Goal: Information Seeking & Learning: Learn about a topic

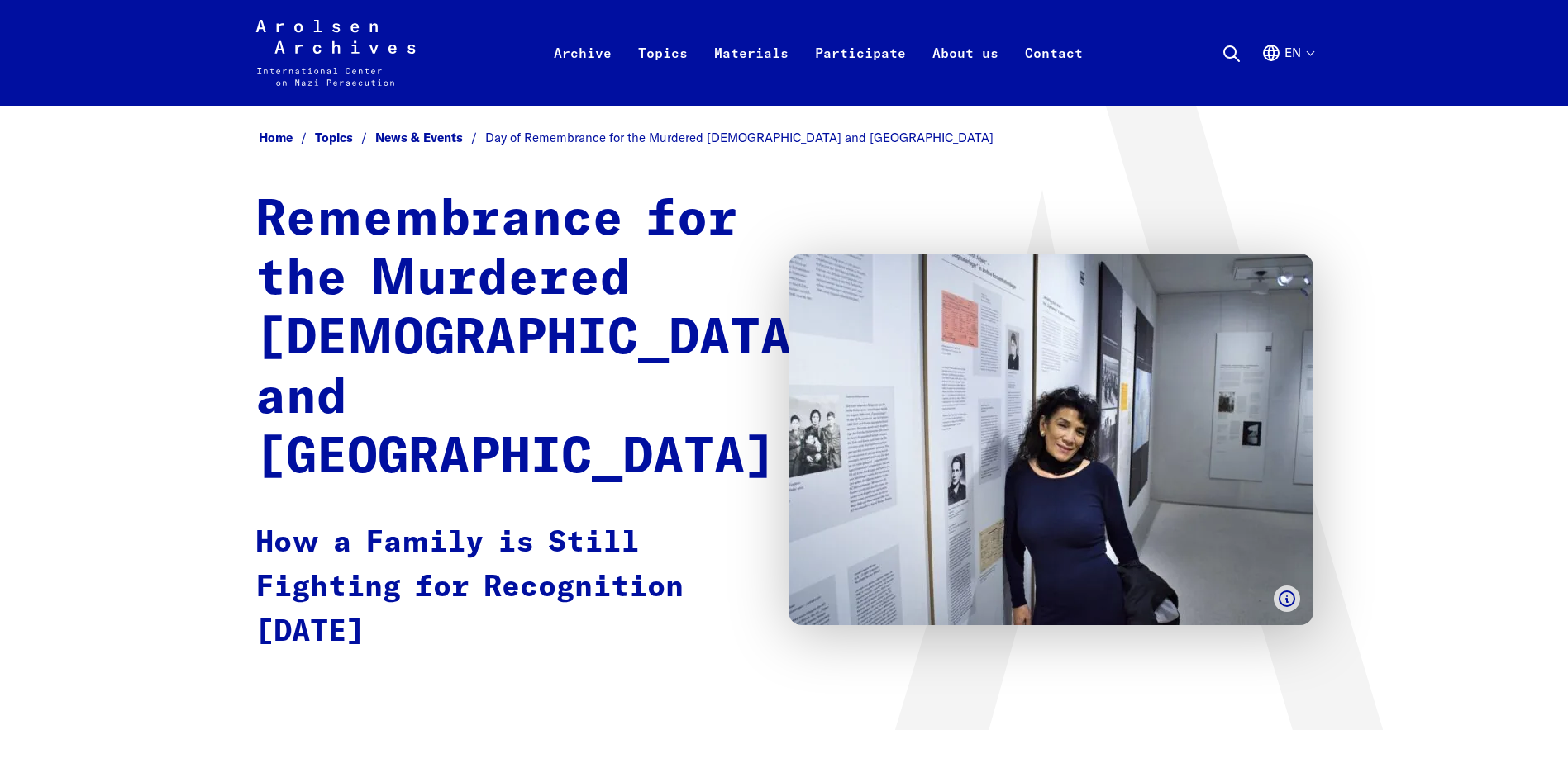
drag, startPoint x: 1567, startPoint y: 41, endPoint x: 1571, endPoint y: 64, distance: 23.3
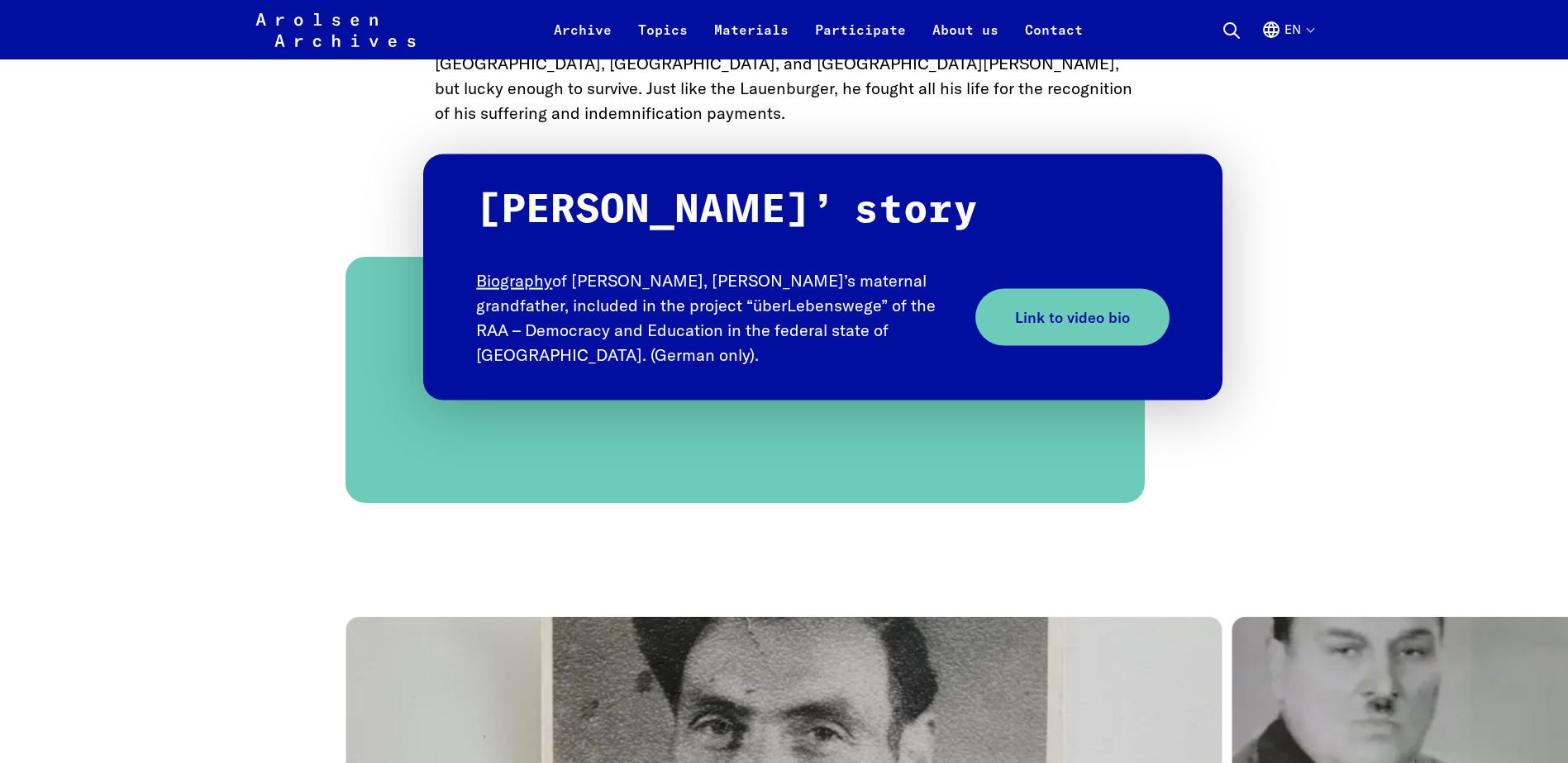
scroll to position [9456, 0]
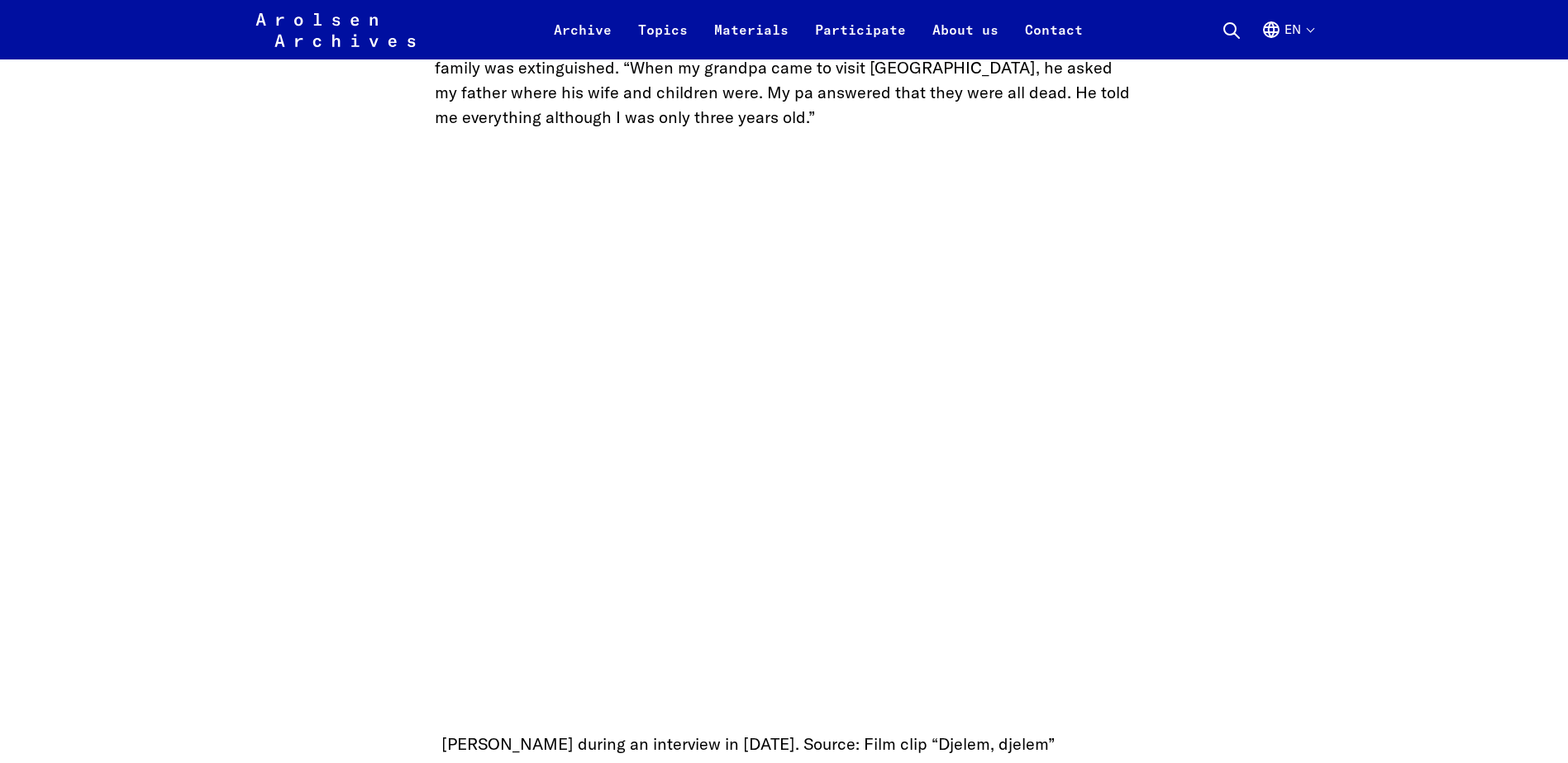
scroll to position [1345, 0]
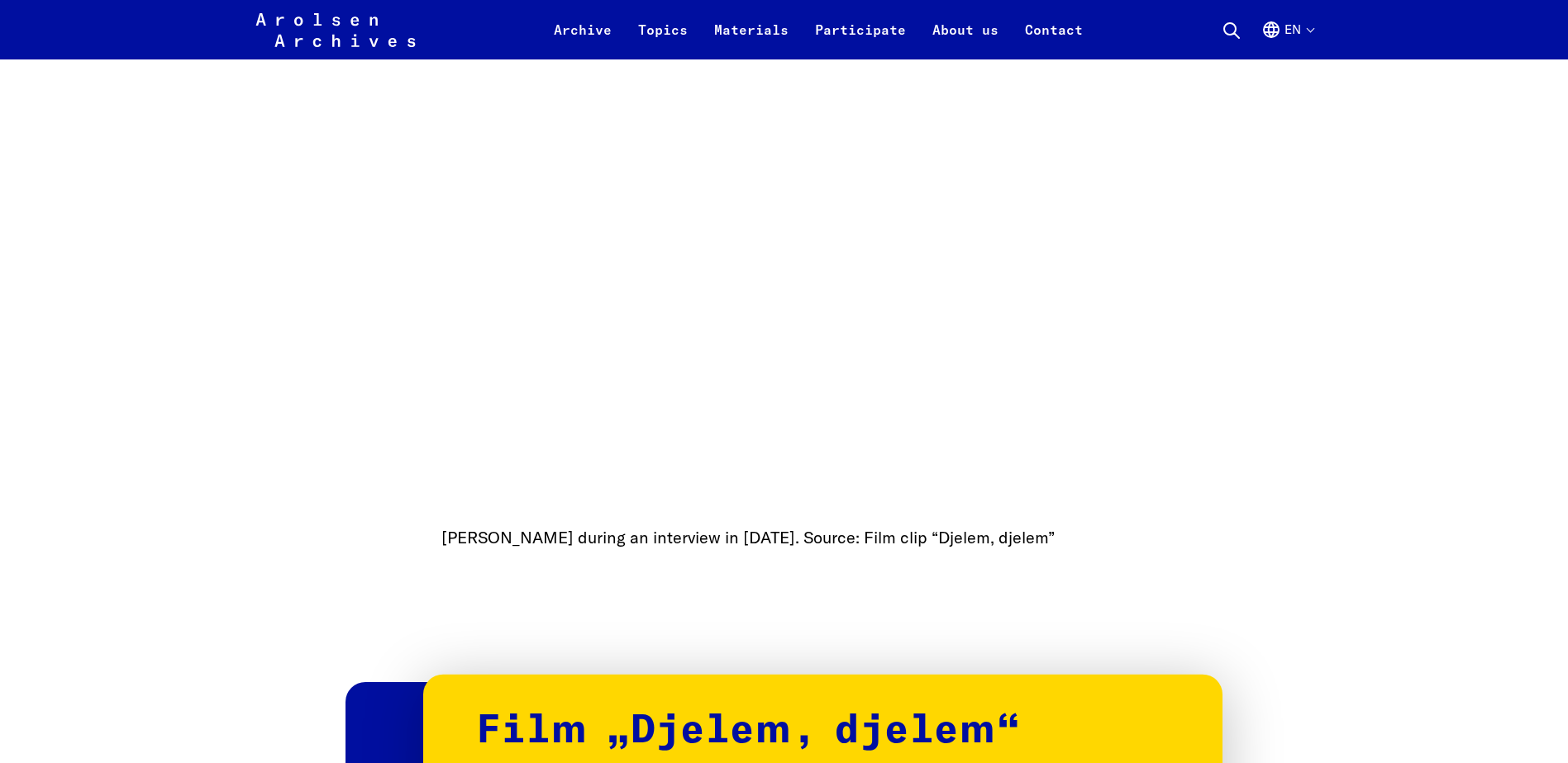
scroll to position [1500, 0]
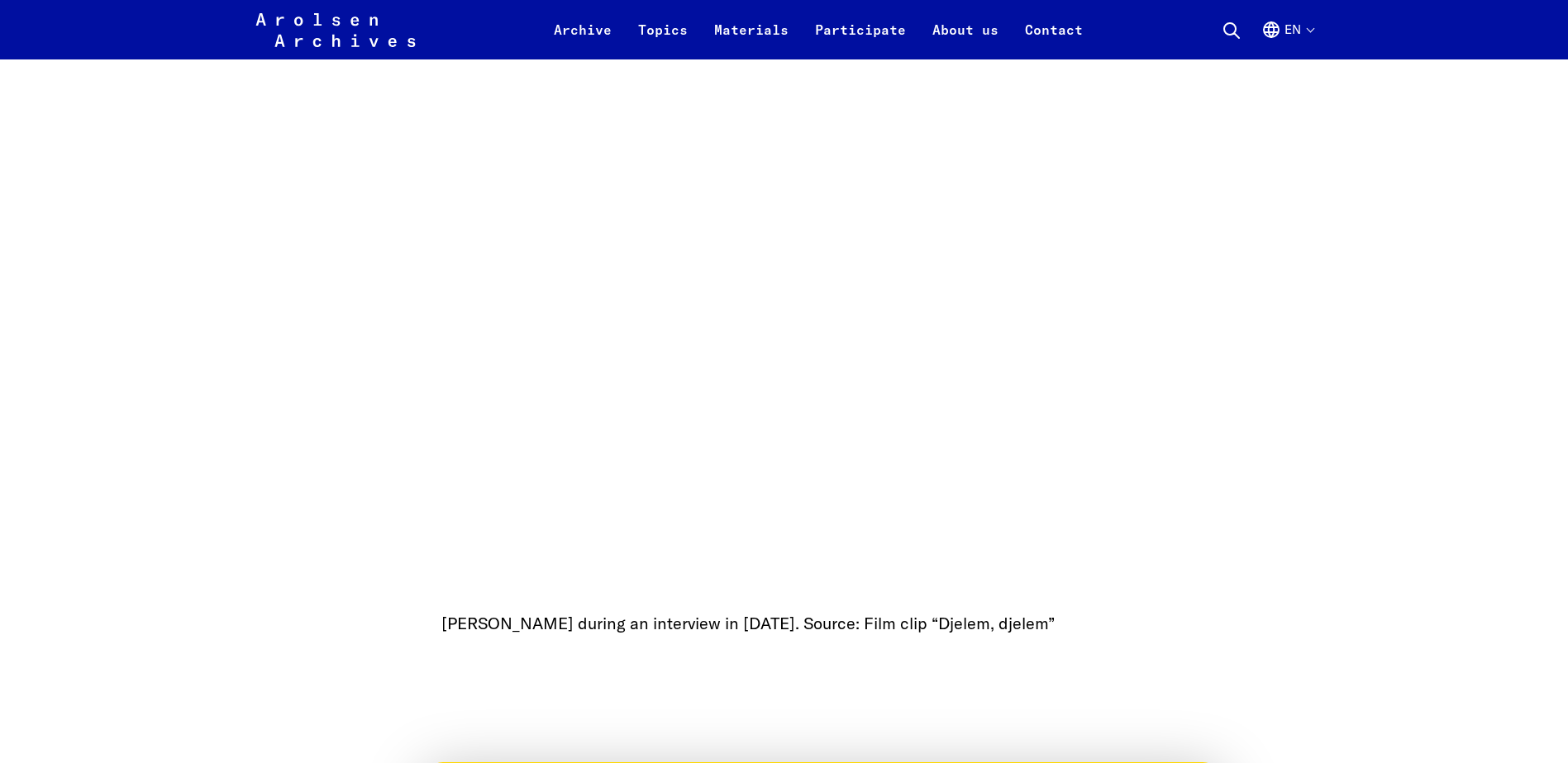
drag, startPoint x: 1565, startPoint y: 106, endPoint x: 1559, endPoint y: 125, distance: 19.9
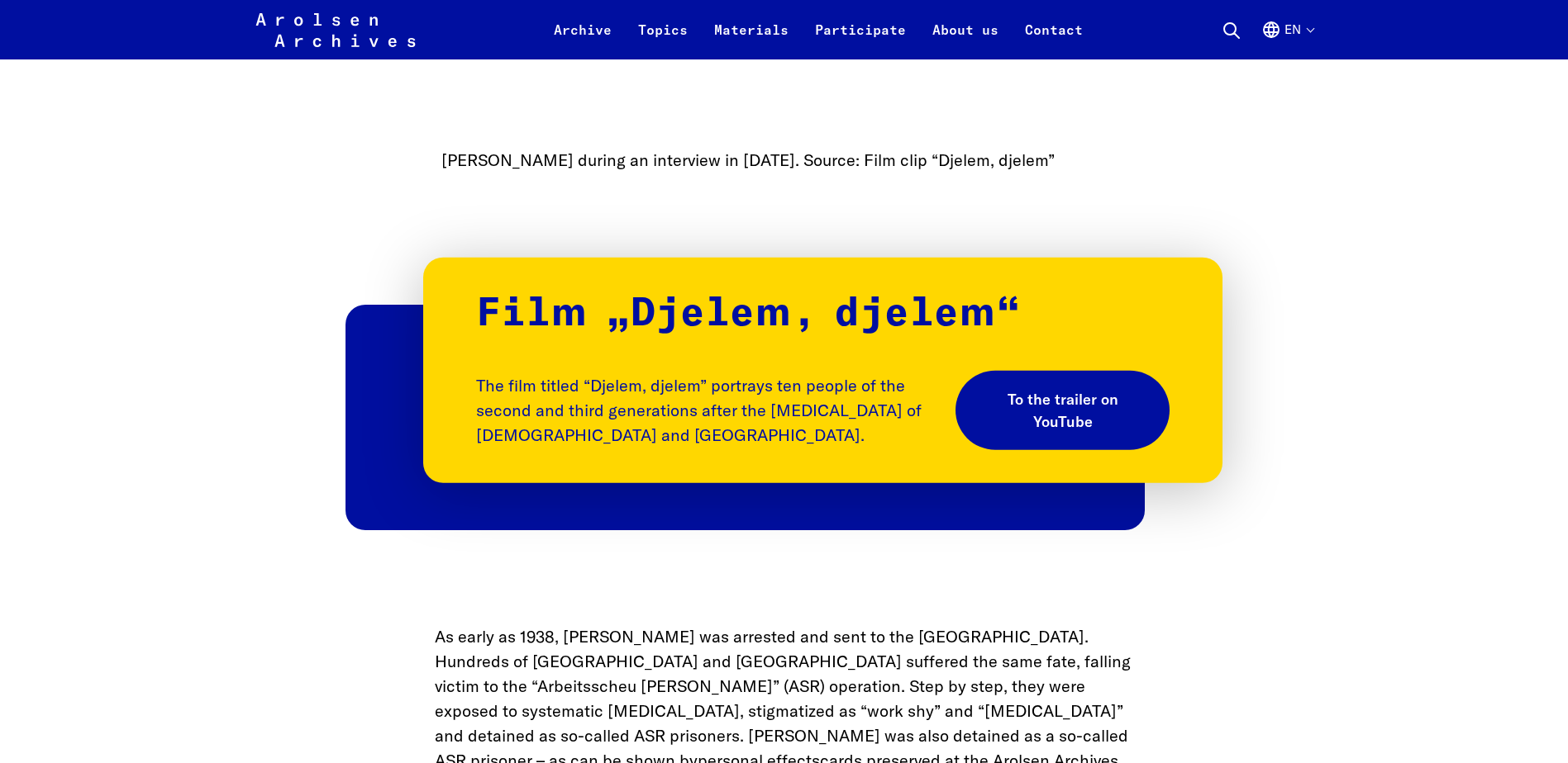
scroll to position [2016, 0]
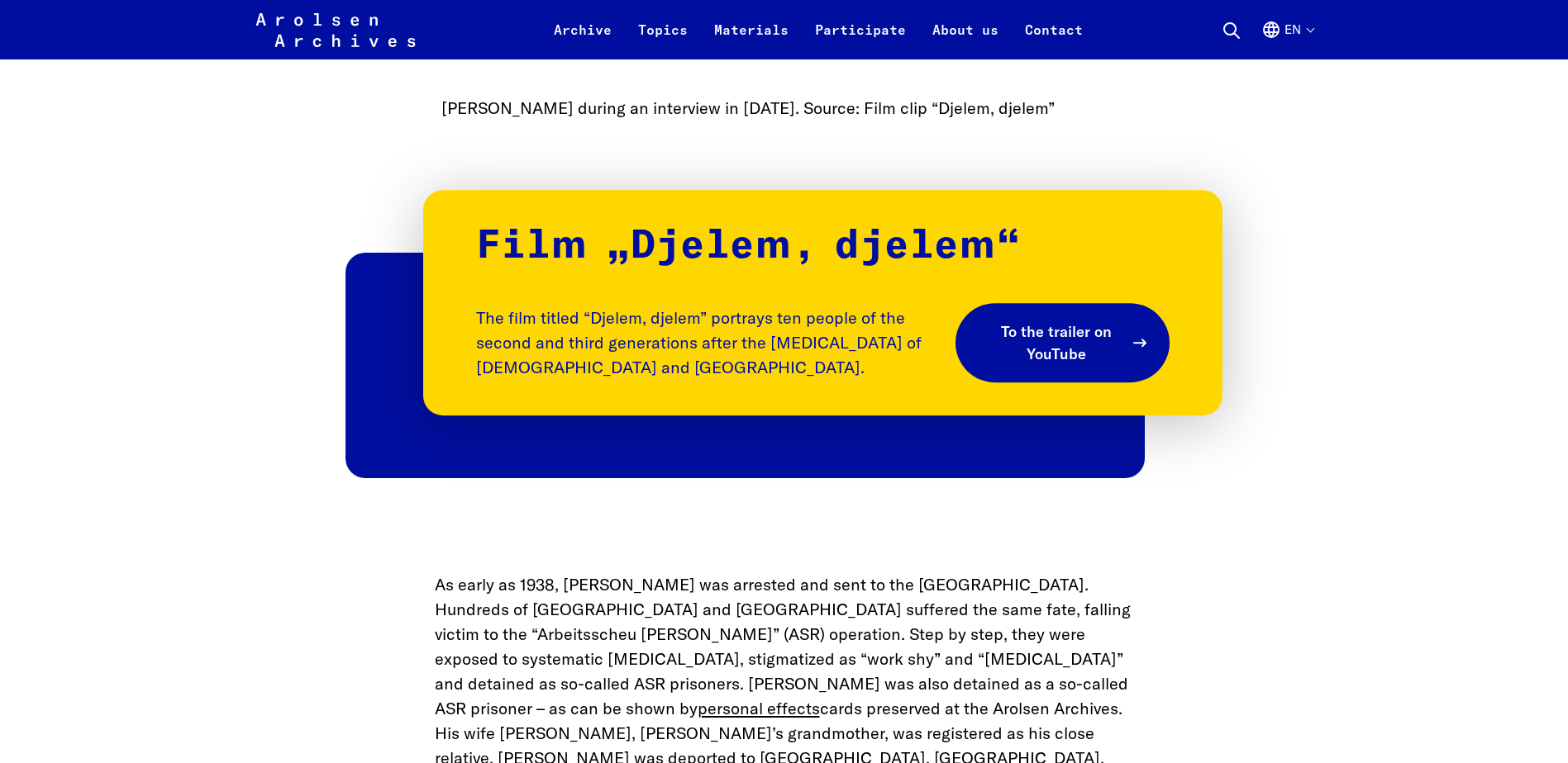
click at [1066, 321] on span "To the trailer on YouTube" at bounding box center [1056, 343] width 135 height 44
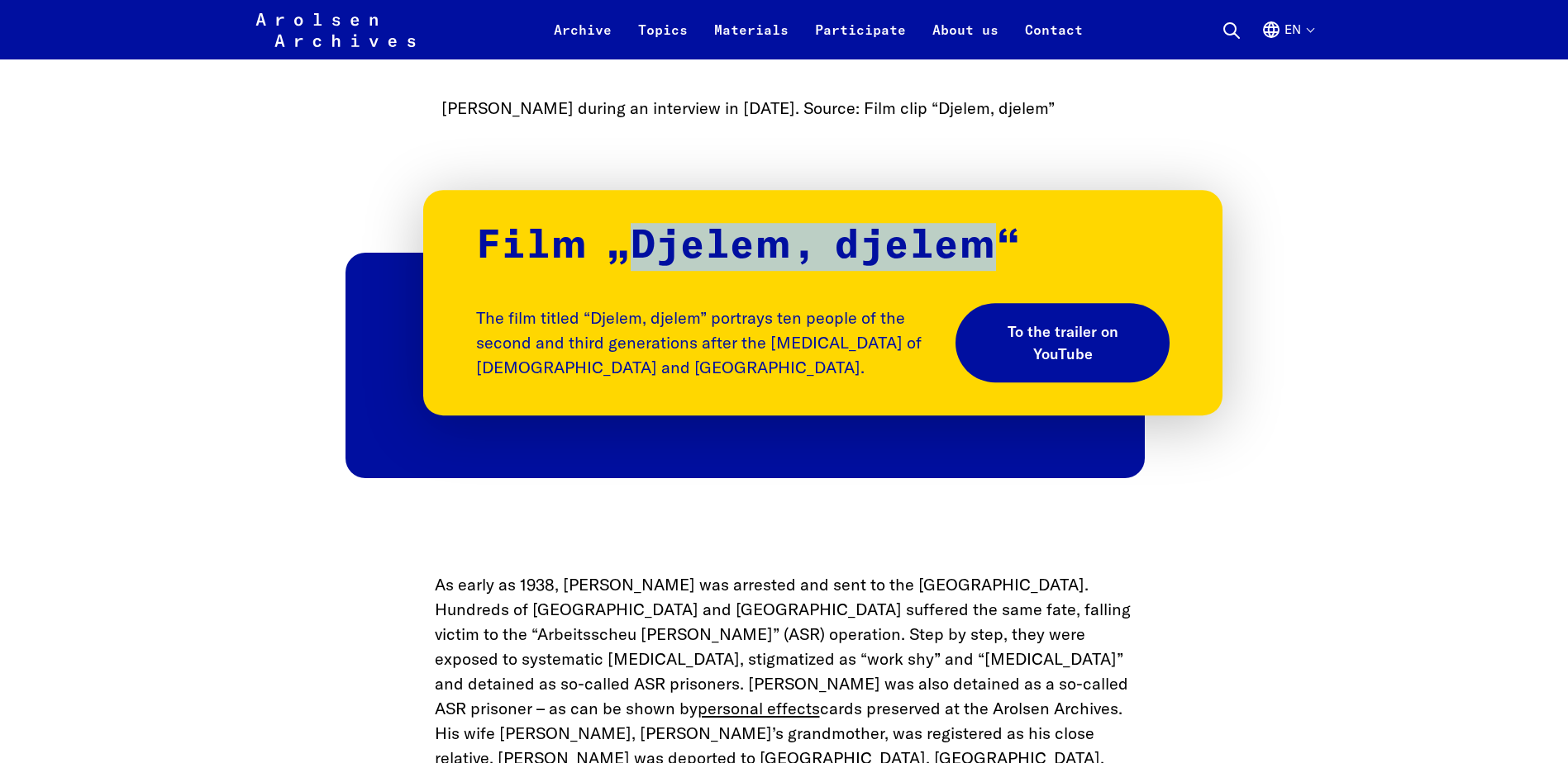
drag, startPoint x: 632, startPoint y: 184, endPoint x: 992, endPoint y: 154, distance: 361.2
click at [992, 190] on div "Film „Djelem, djelem“ The film titled “Djelem, djelem” portrays ten people of t…" at bounding box center [823, 303] width 799 height 226
copy p "Djelem, djelem"
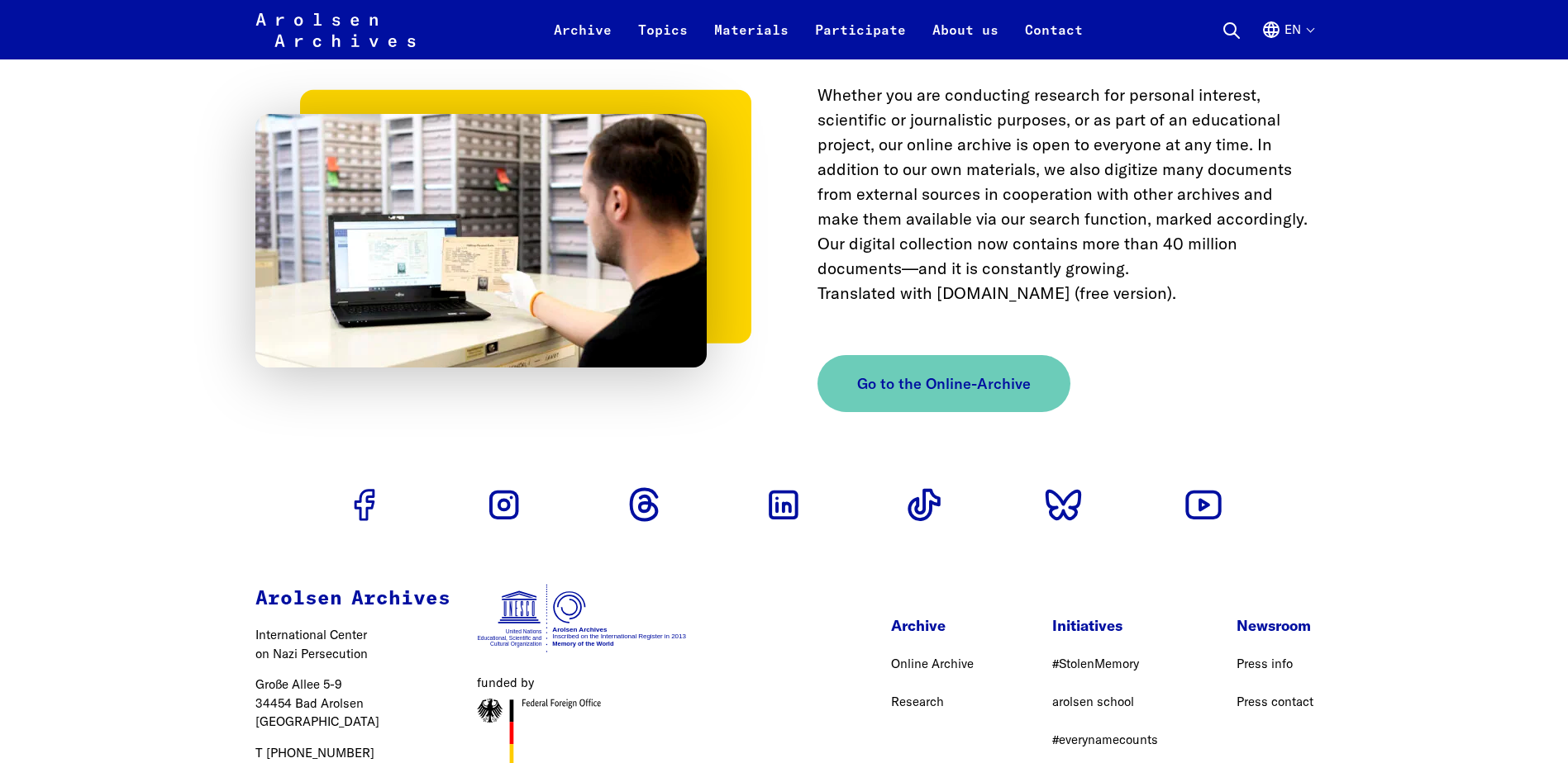
scroll to position [7067, 0]
